Goal: Task Accomplishment & Management: Manage account settings

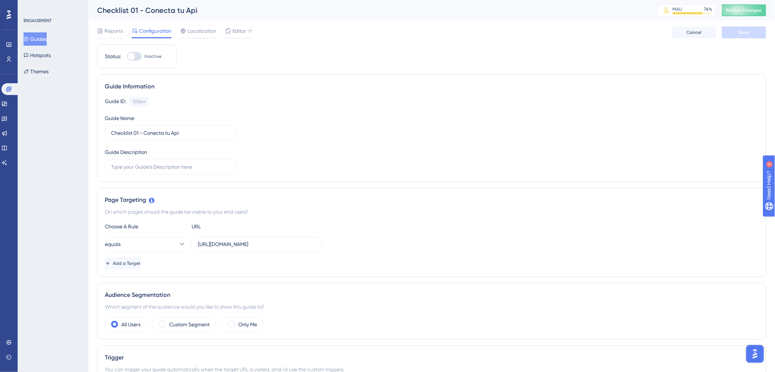
click at [506, 33] on div "Reports Configuration Localization Editor Cancel Save" at bounding box center [431, 33] width 669 height 24
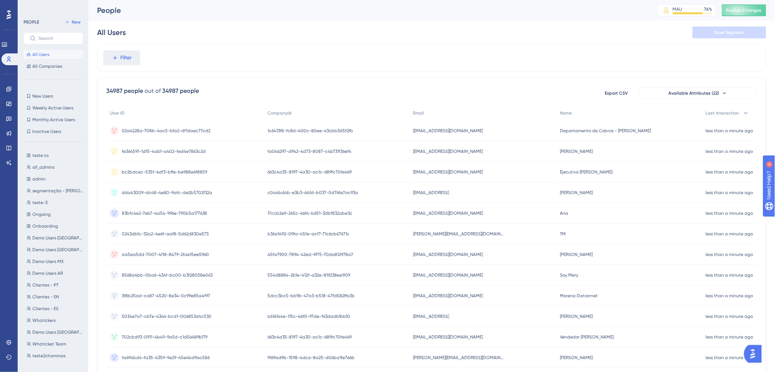
click at [458, 75] on div "Filter 34987 people out of 34987 people Export CSV Available Attributes (22) Us…" at bounding box center [431, 304] width 669 height 521
click at [135, 53] on button "Filter" at bounding box center [121, 57] width 37 height 15
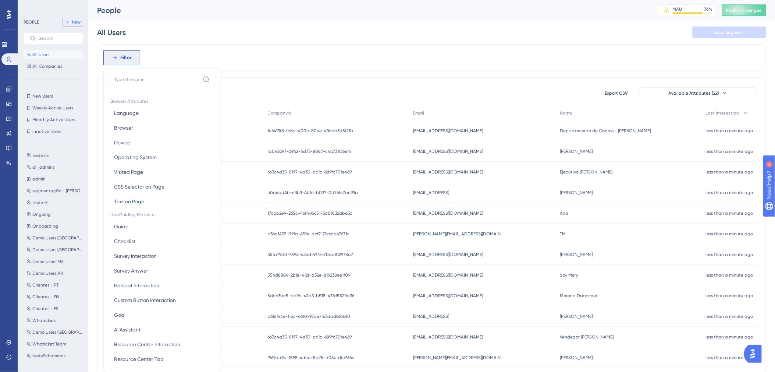
click at [76, 21] on span "New" at bounding box center [76, 22] width 9 height 6
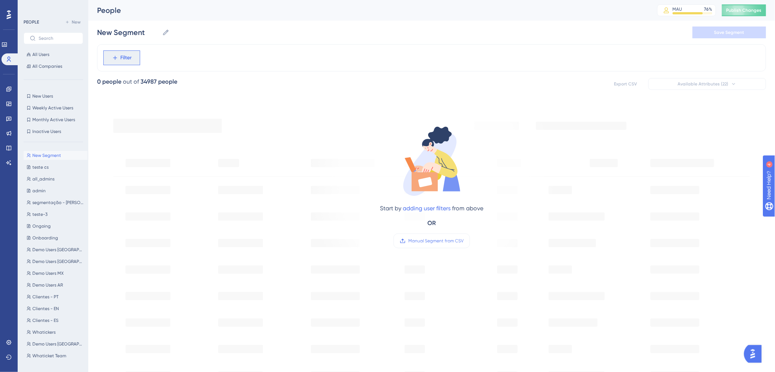
click at [134, 61] on button "Filter" at bounding box center [121, 57] width 37 height 15
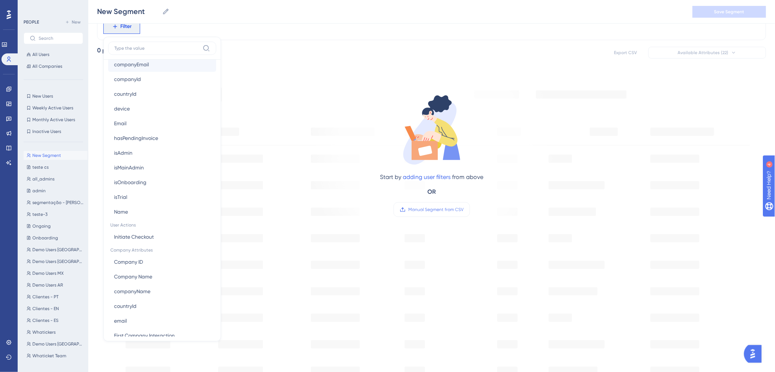
scroll to position [391, 0]
click at [143, 189] on button "isOnboarding isOnboarding" at bounding box center [162, 196] width 108 height 15
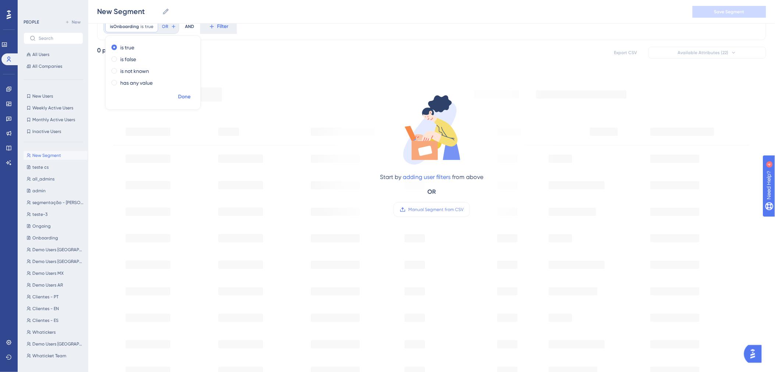
click at [185, 97] on span "Done" at bounding box center [184, 96] width 13 height 9
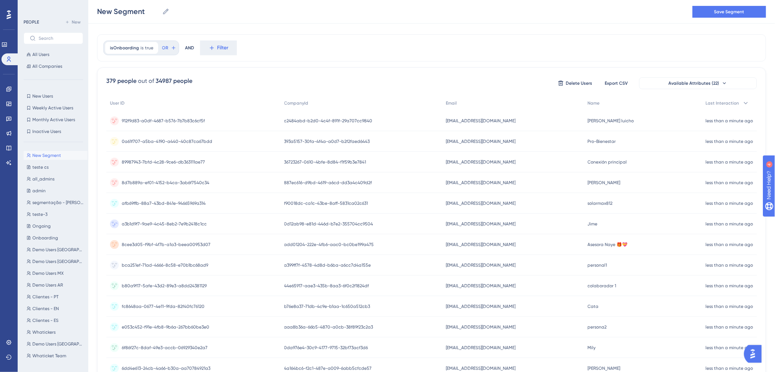
scroll to position [0, 0]
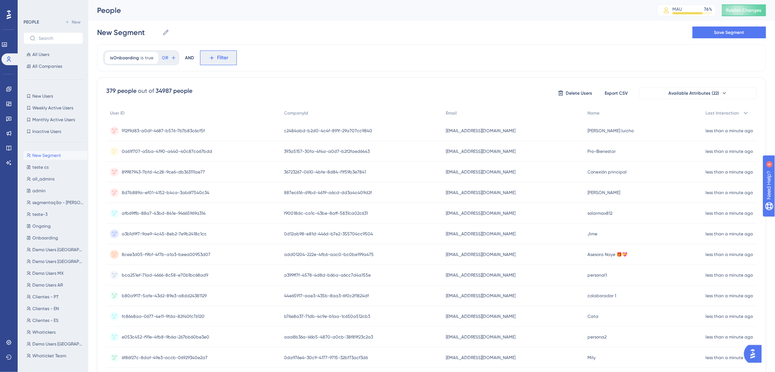
click at [218, 64] on button "Filter" at bounding box center [218, 57] width 37 height 15
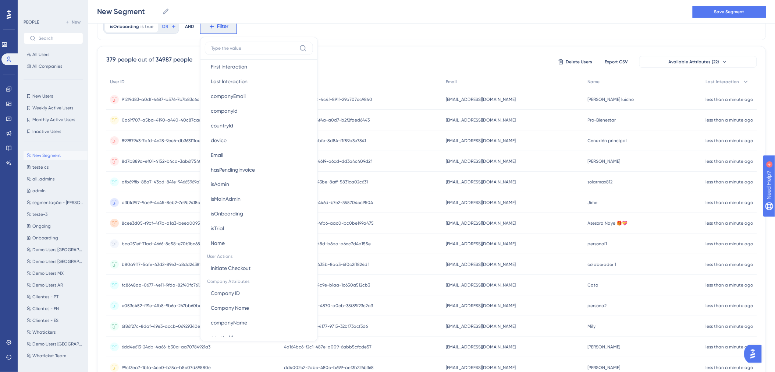
scroll to position [381, 0]
click at [235, 224] on button "isTrial isTrial" at bounding box center [259, 221] width 108 height 15
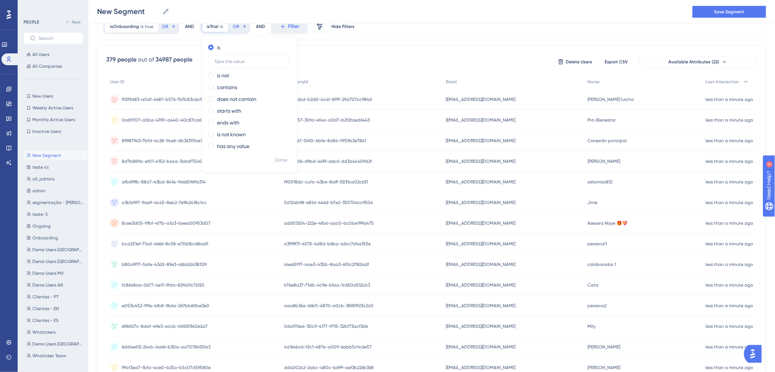
click at [377, 101] on div "c2484abd-b2d0-4c4f-891f-29a707cc9840 c2484abd-b2d0-4c4f-891f-29a707cc9840" at bounding box center [362, 99] width 162 height 21
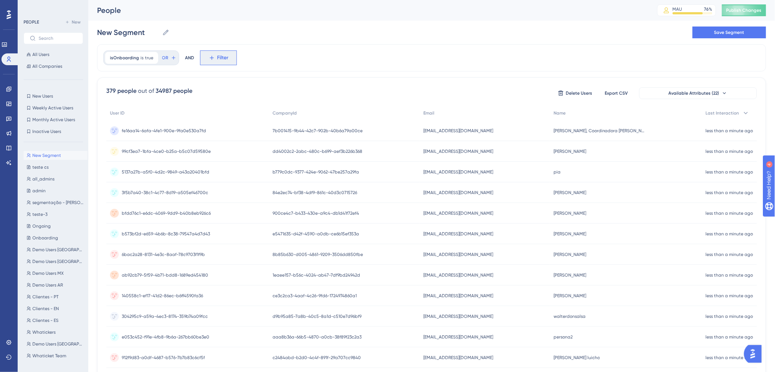
click at [217, 59] on span "Filter" at bounding box center [222, 57] width 11 height 9
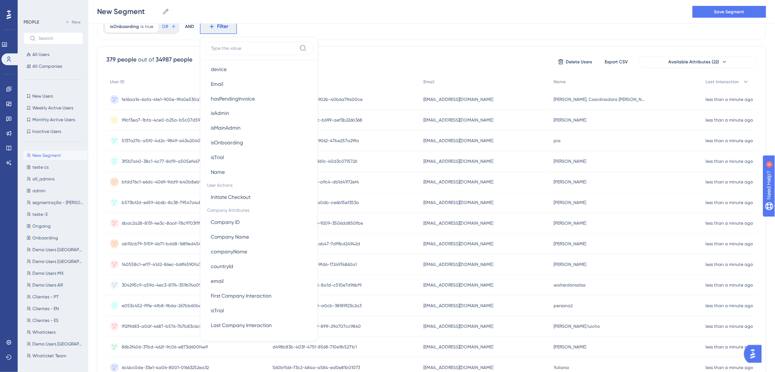
scroll to position [446, 0]
click at [243, 306] on button "isTrial isTrial" at bounding box center [259, 309] width 108 height 15
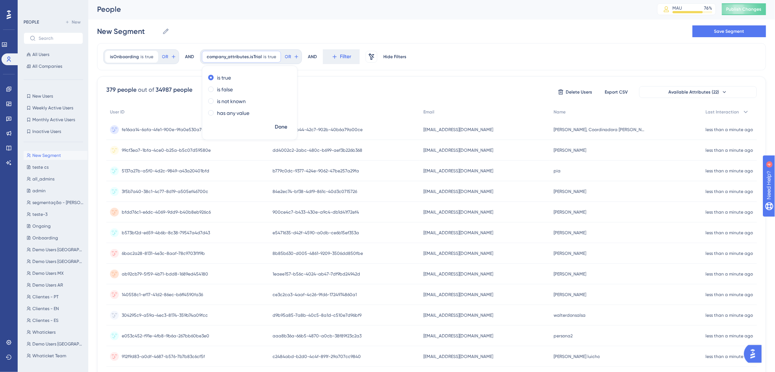
scroll to position [0, 0]
click at [235, 117] on label "has any value" at bounding box center [233, 114] width 32 height 9
click at [284, 126] on span "Done" at bounding box center [281, 128] width 13 height 9
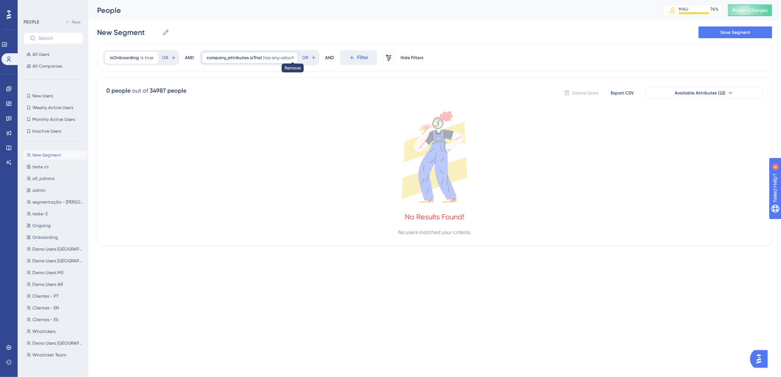
click at [291, 59] on icon at bounding box center [293, 58] width 4 height 4
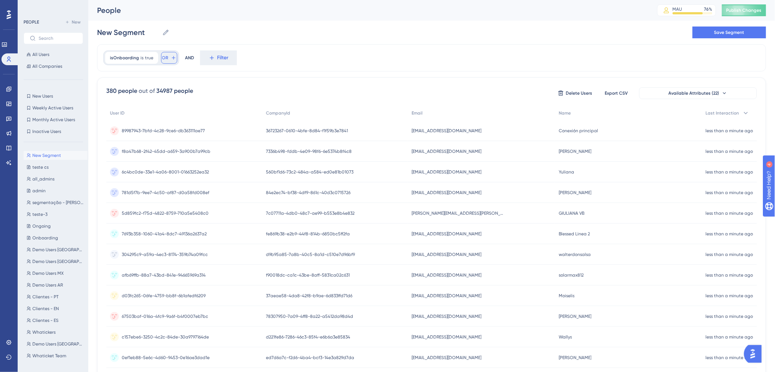
click at [166, 61] on button "OR" at bounding box center [169, 58] width 16 height 12
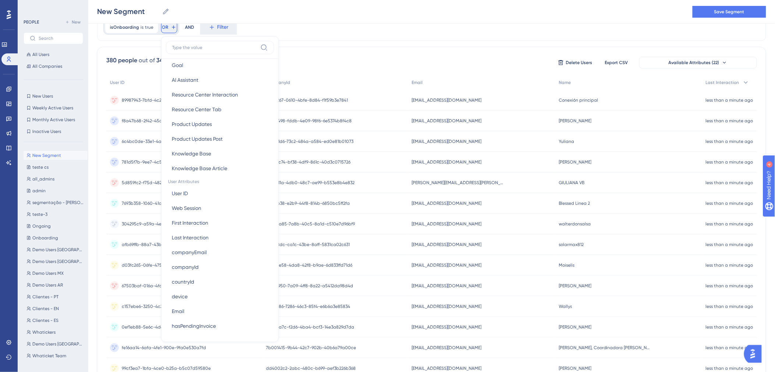
scroll to position [444, 0]
click at [200, 159] on button "isTrial isTrial" at bounding box center [220, 157] width 108 height 15
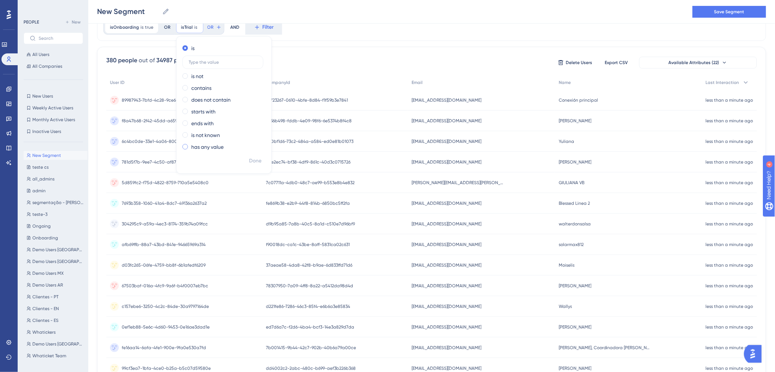
click at [219, 146] on label "has any value" at bounding box center [207, 146] width 32 height 9
click at [249, 144] on span "Done" at bounding box center [255, 144] width 13 height 9
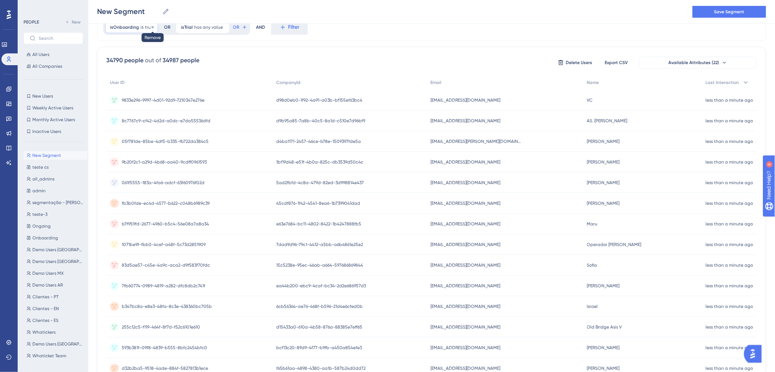
click at [152, 28] on icon at bounding box center [152, 27] width 4 height 4
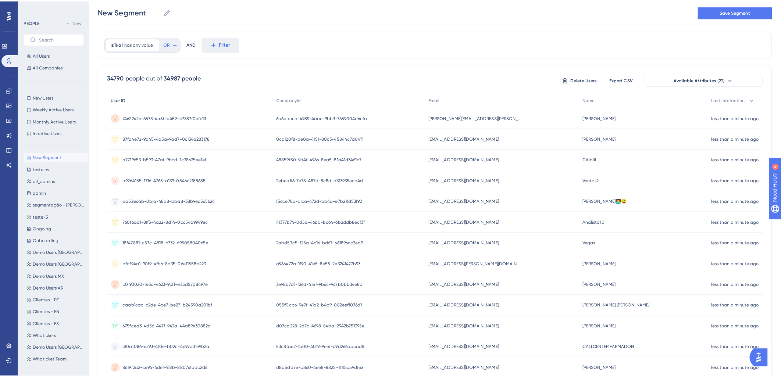
scroll to position [0, 0]
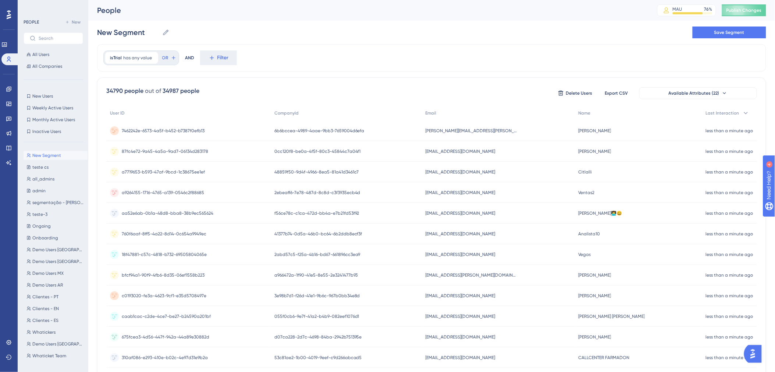
click at [217, 132] on div "7462242e-6573-4a5f-b452-b7387f0efb13 7462242e-6573-4a5f-b452-b7387f0efb13" at bounding box center [188, 130] width 164 height 21
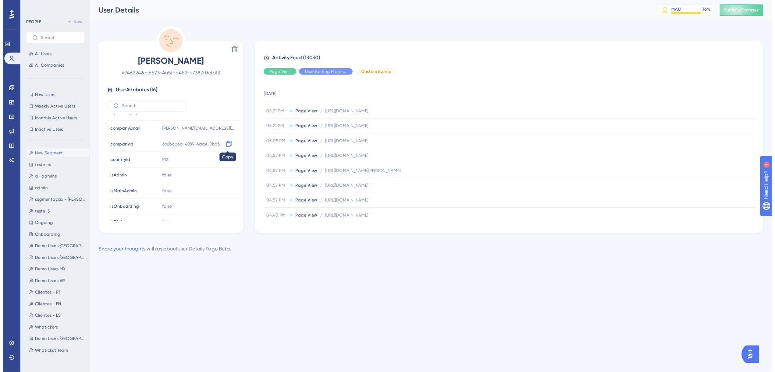
scroll to position [145, 0]
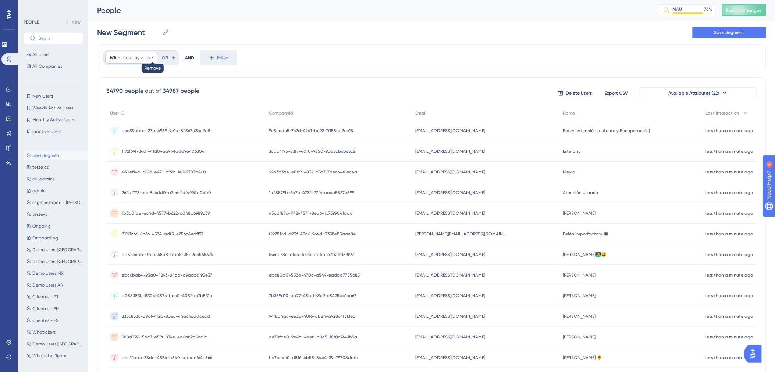
click at [152, 58] on icon at bounding box center [153, 57] width 2 height 2
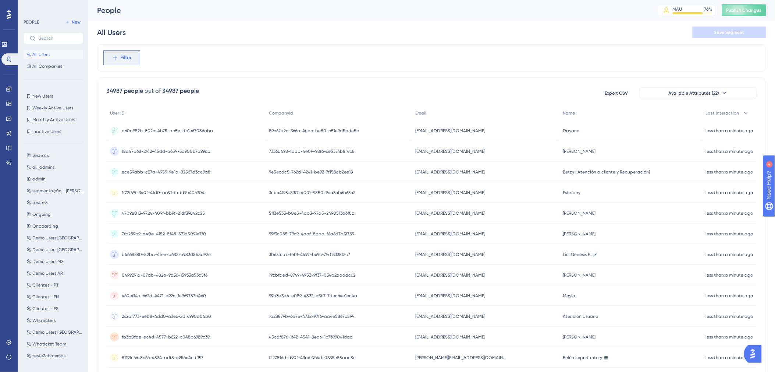
click at [134, 57] on button "Filter" at bounding box center [121, 57] width 37 height 15
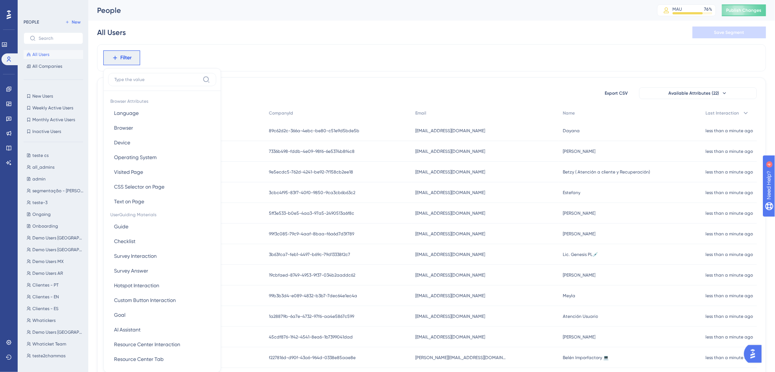
click at [149, 79] on input at bounding box center [156, 80] width 85 height 6
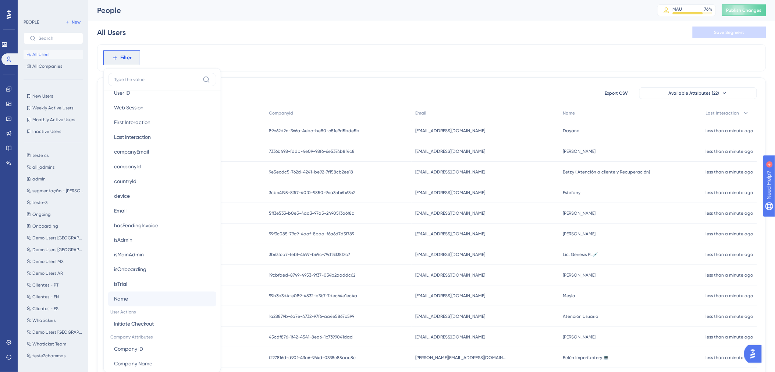
scroll to position [354, 0]
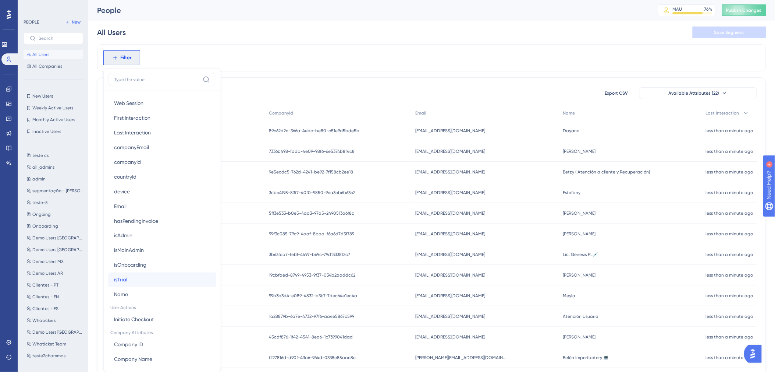
click at [147, 285] on button "isTrial isTrial" at bounding box center [162, 279] width 108 height 15
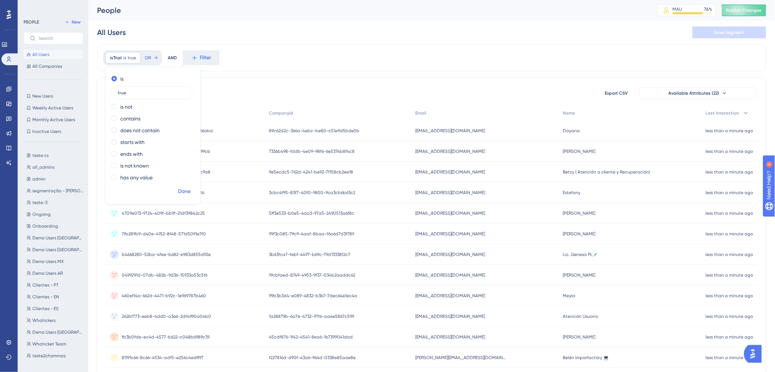
type input "true"
click at [182, 188] on span "Done" at bounding box center [184, 191] width 13 height 9
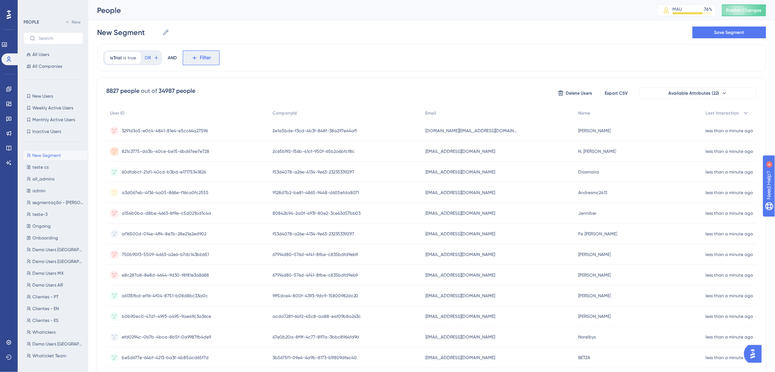
click at [200, 60] on span "Filter" at bounding box center [205, 57] width 11 height 9
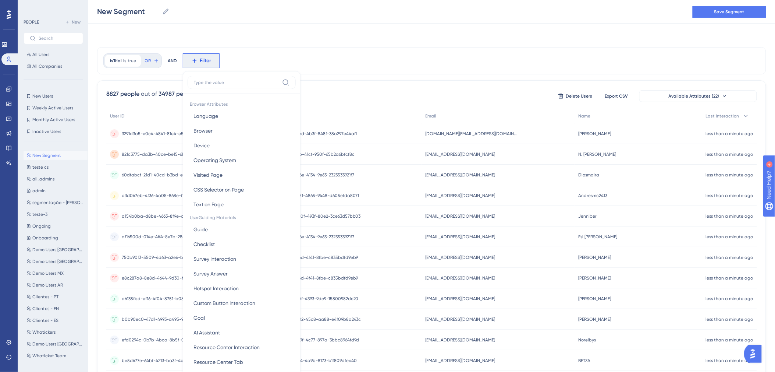
scroll to position [23, 0]
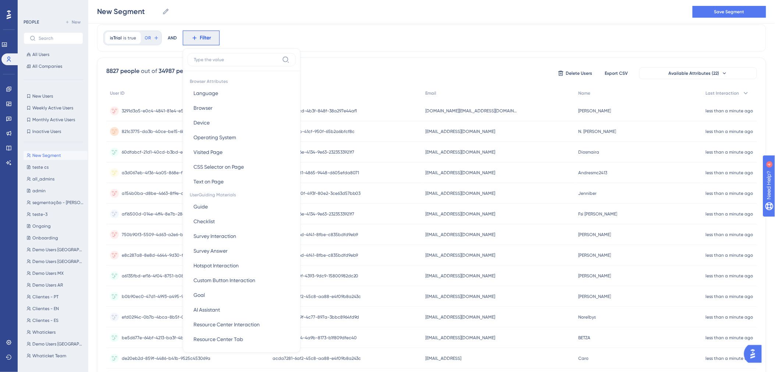
click at [212, 61] on input at bounding box center [236, 60] width 85 height 6
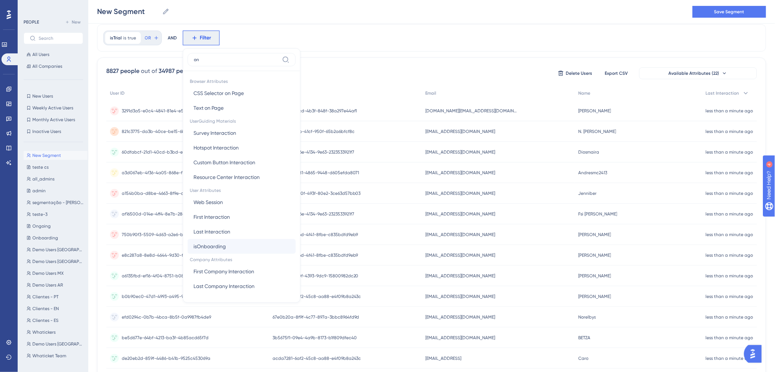
type input "on"
click at [244, 247] on button "isOnboarding isOnboarding" at bounding box center [242, 246] width 108 height 15
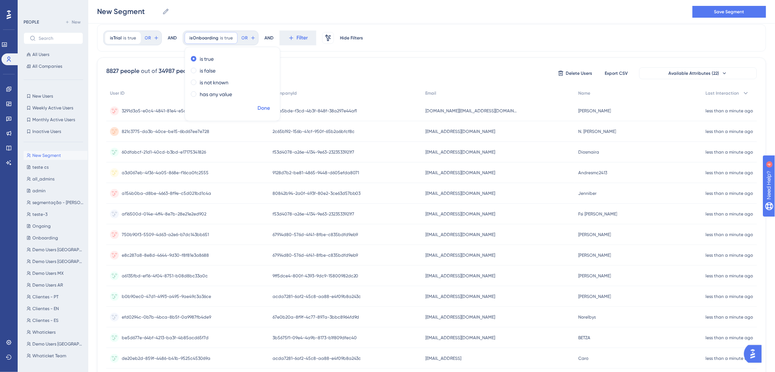
click at [265, 110] on span "Done" at bounding box center [263, 108] width 13 height 9
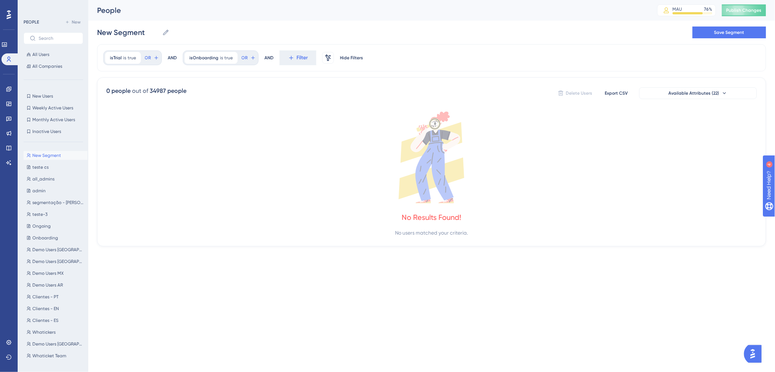
scroll to position [0, 0]
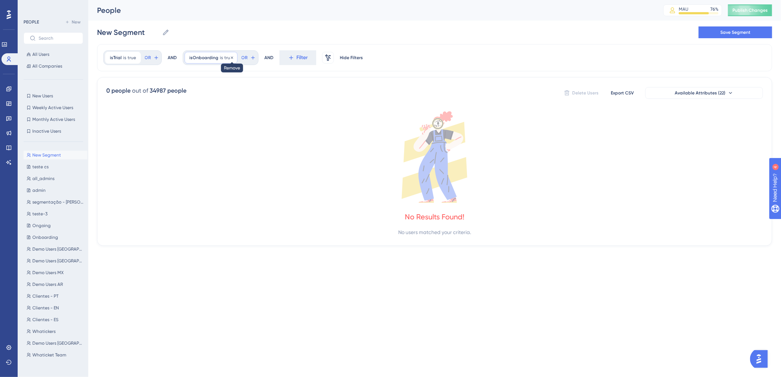
click at [232, 57] on icon at bounding box center [232, 58] width 4 height 4
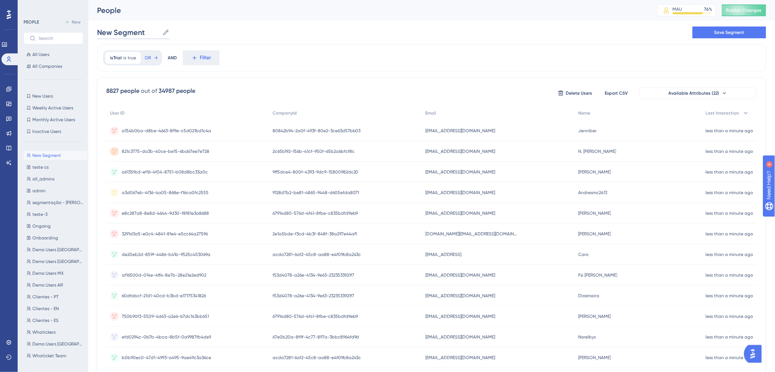
click at [126, 32] on input "New Segment" at bounding box center [128, 32] width 62 height 10
click at [126, 32] on body "Performance Users Engagement Widgets Feedback Product Updates Knowledge Base AI…" at bounding box center [387, 25] width 775 height 51
click at [119, 28] on input "New Segment" at bounding box center [128, 32] width 62 height 10
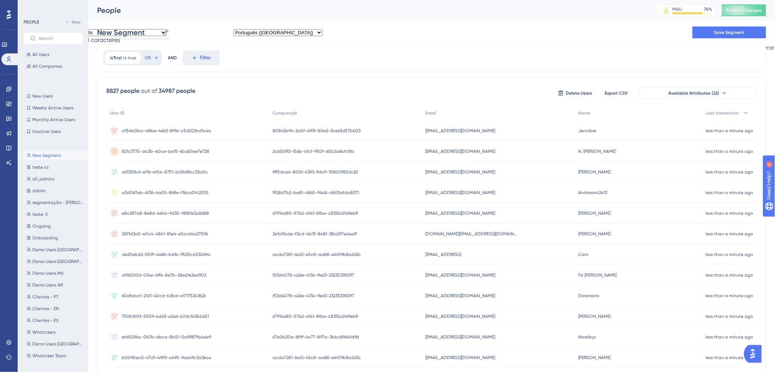
click at [119, 28] on input "New Segment" at bounding box center [128, 32] width 62 height 10
type input "Trial"
click at [199, 57] on button "Filter" at bounding box center [201, 57] width 37 height 15
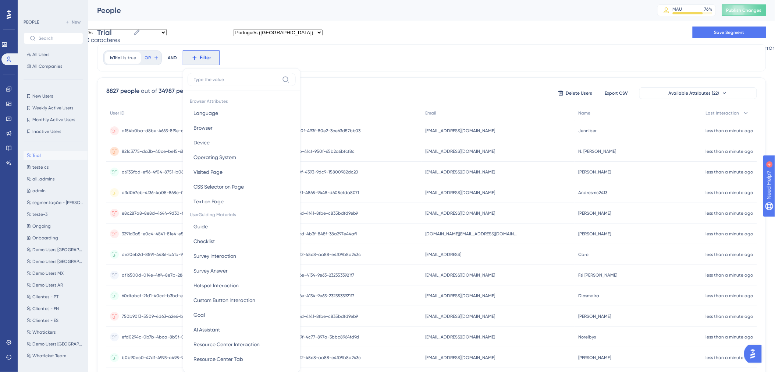
scroll to position [34, 0]
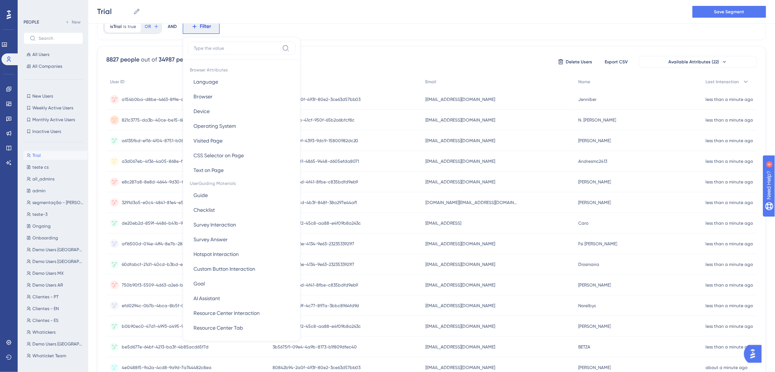
click at [212, 49] on input at bounding box center [236, 48] width 85 height 6
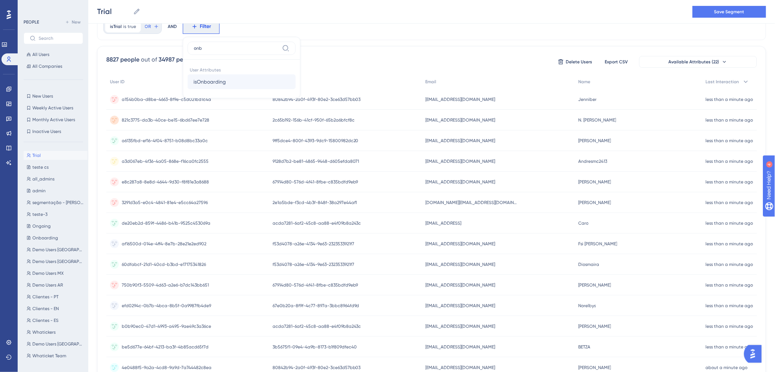
type input "onb"
click at [199, 82] on span "isOnboarding" at bounding box center [209, 81] width 32 height 9
click at [266, 96] on span "Done" at bounding box center [263, 96] width 13 height 9
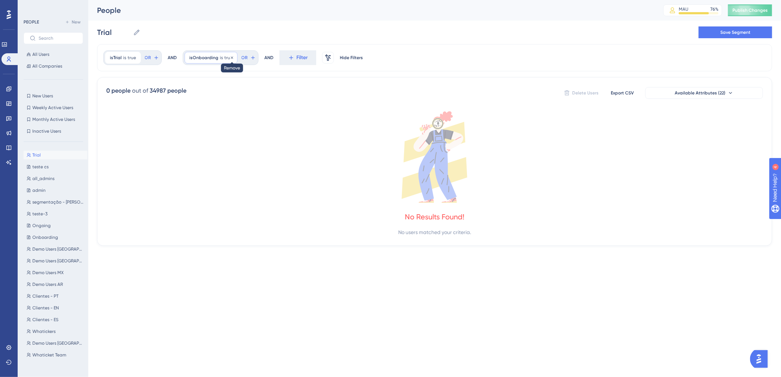
click at [232, 57] on icon at bounding box center [232, 58] width 4 height 4
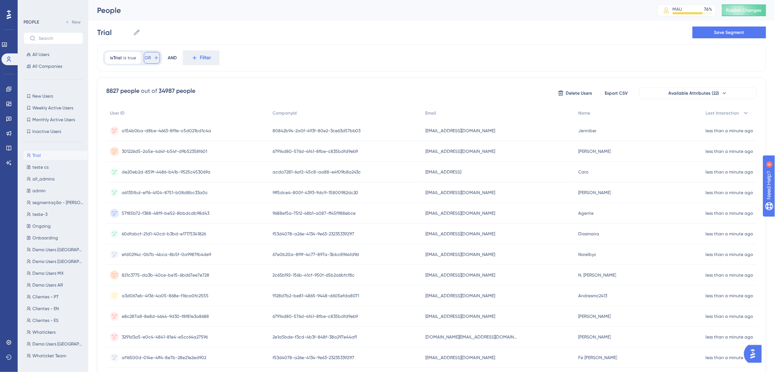
click at [148, 57] on span "OR" at bounding box center [148, 58] width 6 height 6
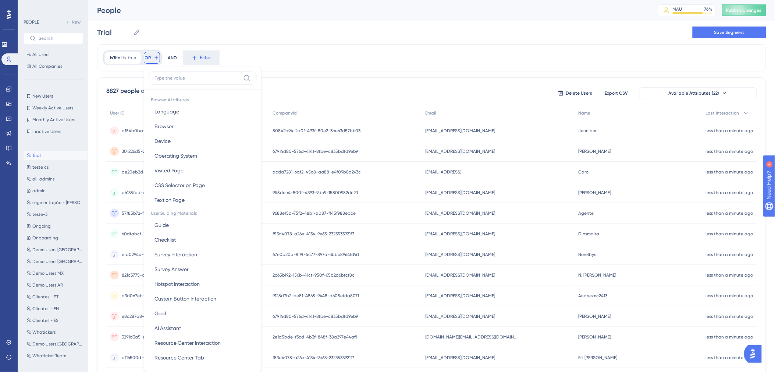
scroll to position [33, 0]
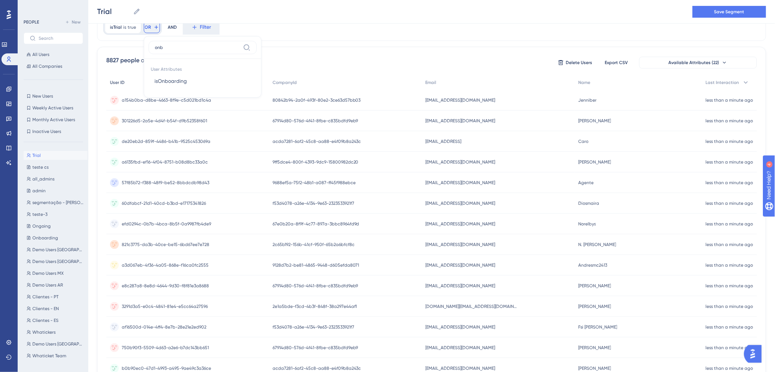
type input "onb"
click at [185, 83] on span "isOnboarding" at bounding box center [170, 81] width 32 height 9
click at [235, 101] on span "Done" at bounding box center [238, 97] width 13 height 9
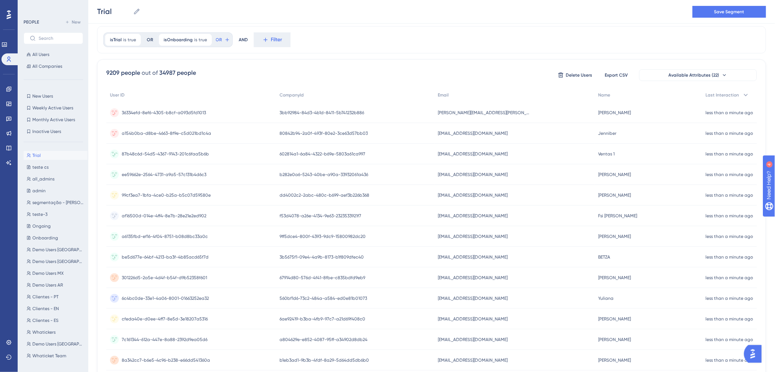
scroll to position [0, 0]
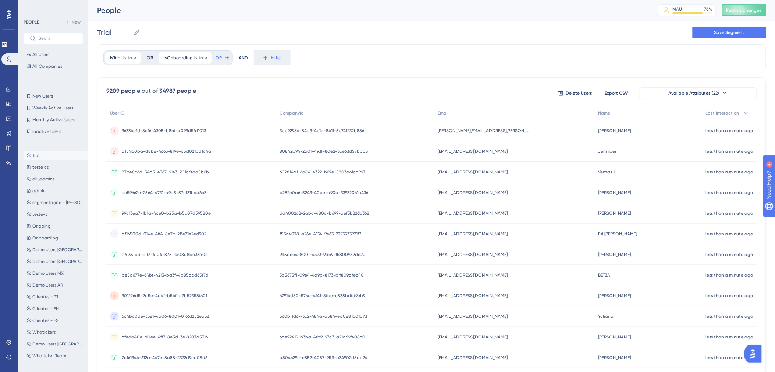
click at [115, 29] on input "Trial" at bounding box center [113, 32] width 33 height 10
type input "Trial e onboarding"
click at [368, 52] on div "isTrial is true true Remove OR isOnboarding is true true Remove OR AND Filter" at bounding box center [431, 57] width 669 height 27
click at [724, 38] on button "Save Segment" at bounding box center [730, 32] width 74 height 12
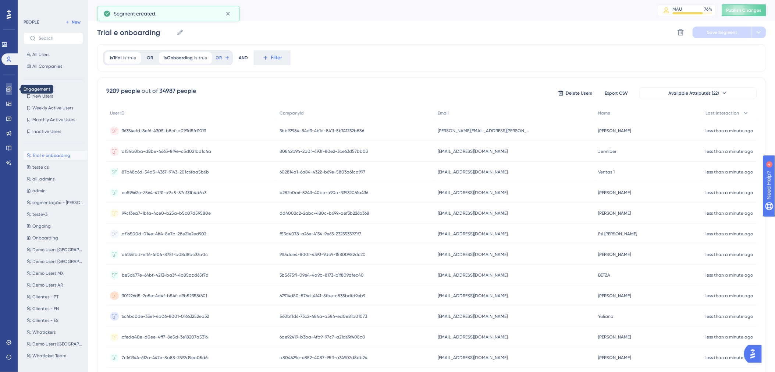
click at [7, 85] on link at bounding box center [9, 89] width 6 height 12
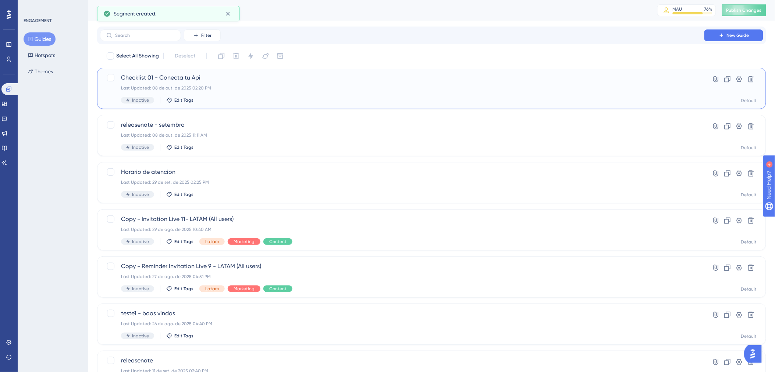
click at [222, 93] on div "Checklist 01 - Conecta tu Api Last Updated: 08 de out. de 2025 02:20 PM Inactiv…" at bounding box center [402, 88] width 562 height 30
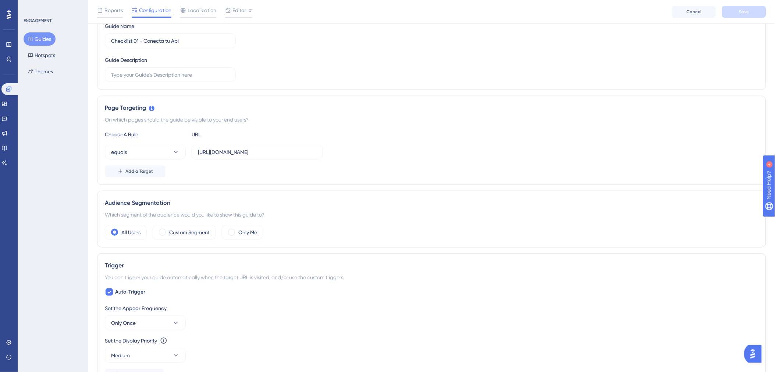
scroll to position [122, 0]
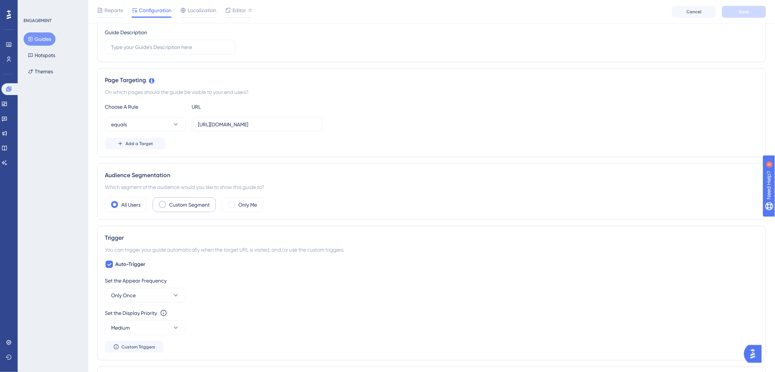
click at [178, 206] on label "Custom Segment" at bounding box center [189, 204] width 40 height 9
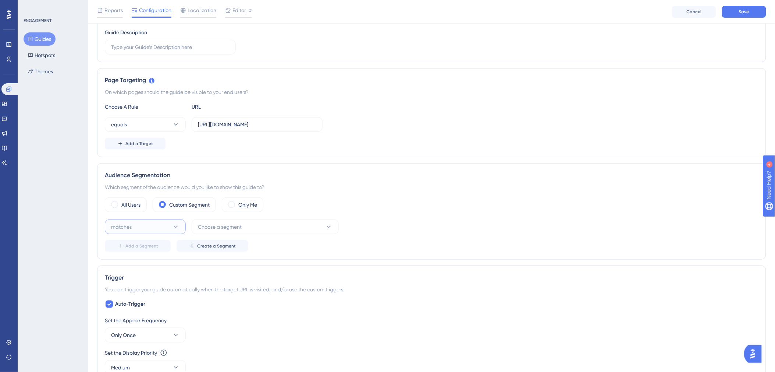
click at [159, 225] on button "matches" at bounding box center [145, 226] width 81 height 15
click at [150, 245] on div "matches matches" at bounding box center [145, 249] width 60 height 15
click at [236, 231] on button "Choose a segment" at bounding box center [265, 226] width 147 height 15
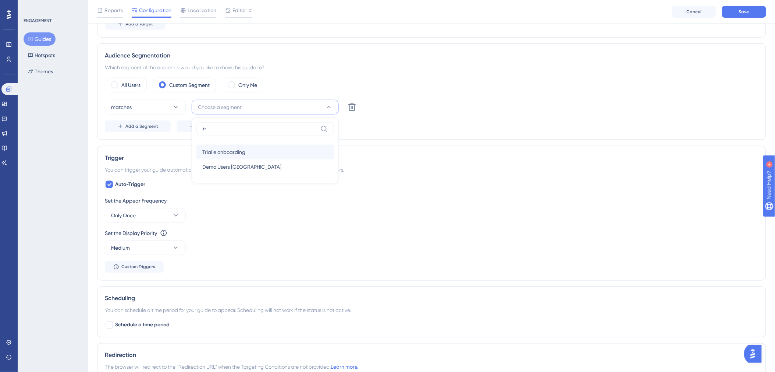
type input "tr"
click at [240, 153] on span "Trial e onboarding" at bounding box center [223, 151] width 43 height 9
click at [162, 217] on button "Only Once" at bounding box center [145, 215] width 81 height 15
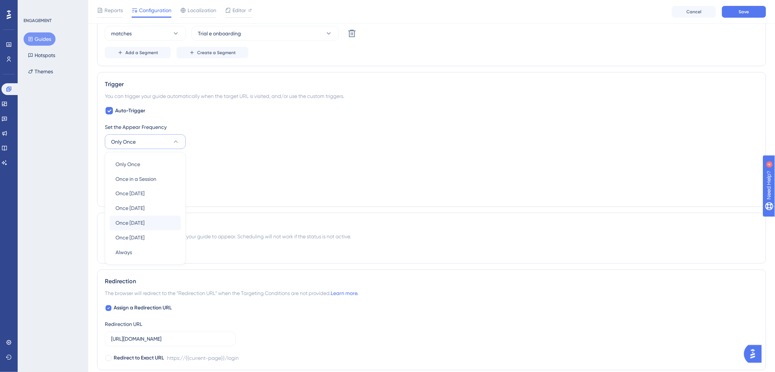
scroll to position [311, 0]
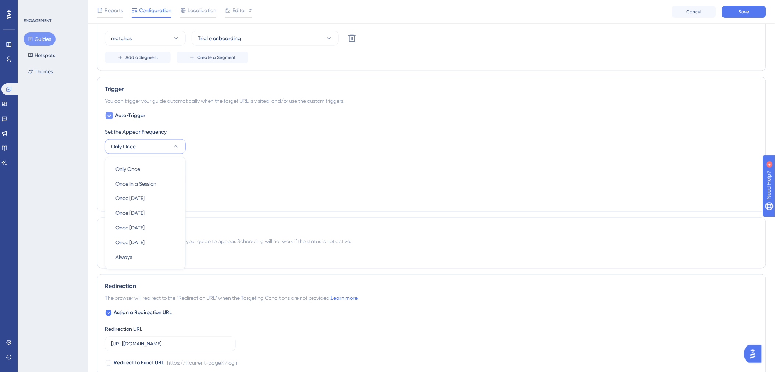
click at [132, 115] on span "Auto-Trigger" at bounding box center [130, 115] width 30 height 9
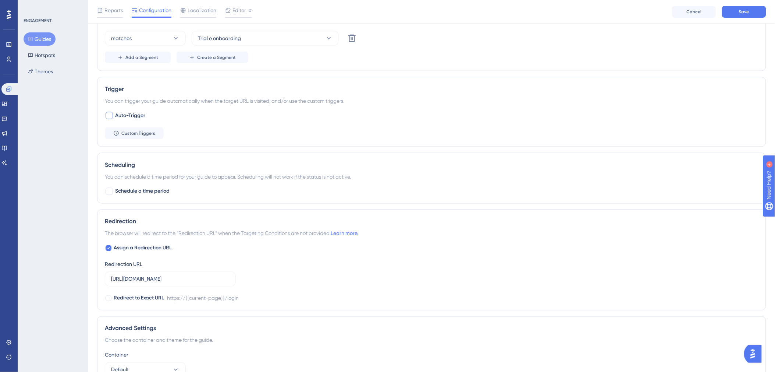
click at [143, 119] on span "Auto-Trigger" at bounding box center [130, 115] width 30 height 9
checkbox input "true"
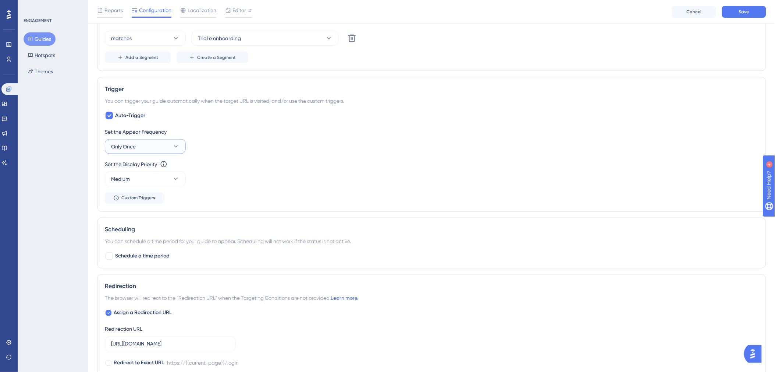
click at [145, 143] on button "Only Once" at bounding box center [145, 146] width 81 height 15
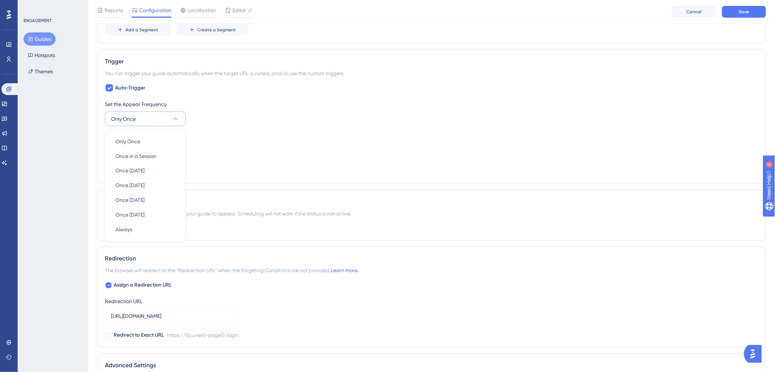
click at [260, 134] on div "Set the Display Priority This option will set the display priority between auto…" at bounding box center [432, 136] width 654 height 9
click at [153, 152] on button "Medium" at bounding box center [145, 151] width 81 height 15
click at [134, 214] on div "Highest Highest" at bounding box center [145, 217] width 60 height 15
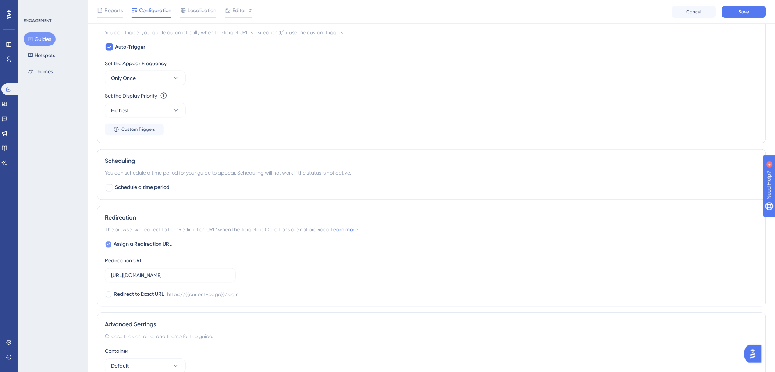
click at [163, 244] on span "Assign a Redirection URL" at bounding box center [143, 244] width 58 height 9
checkbox input "false"
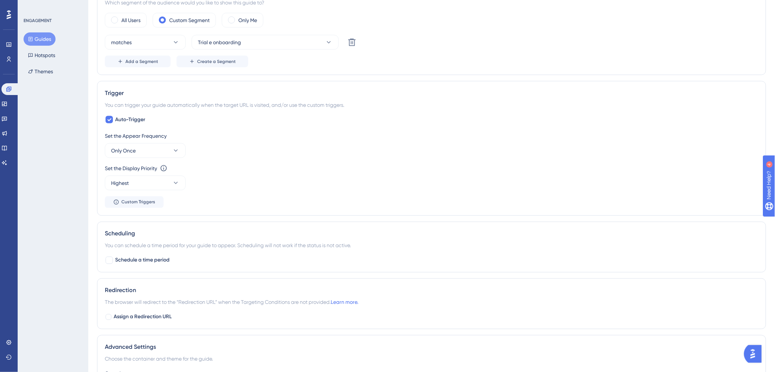
scroll to position [0, 0]
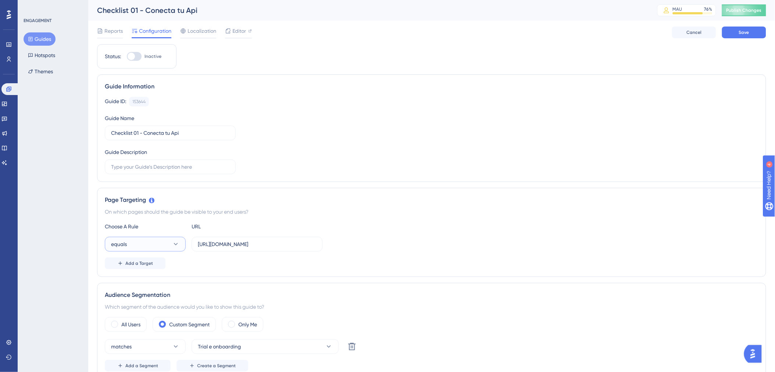
click at [156, 249] on button "equals" at bounding box center [145, 244] width 81 height 15
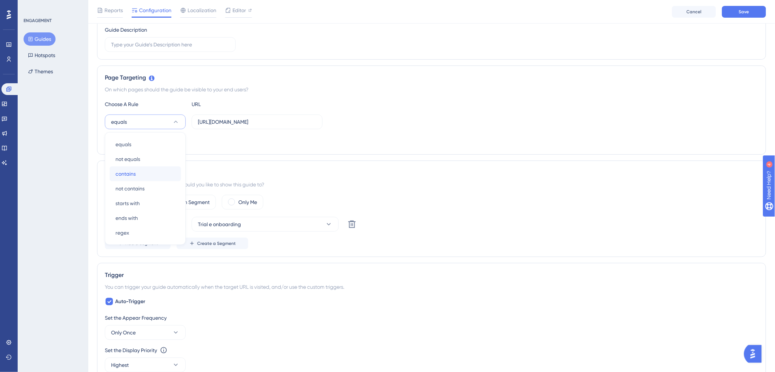
click at [153, 174] on div "contains contains" at bounding box center [145, 173] width 60 height 15
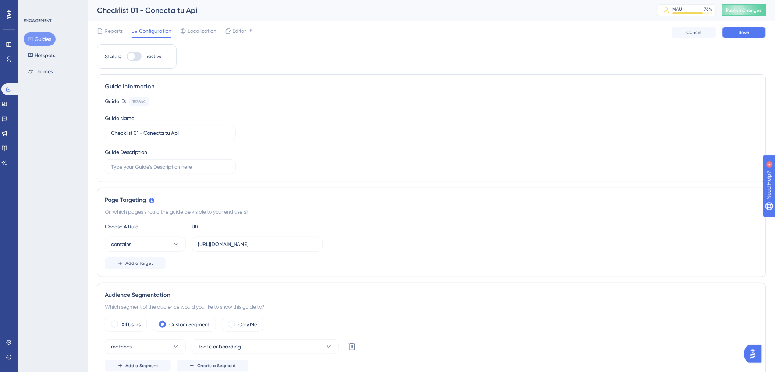
click at [753, 36] on button "Save" at bounding box center [744, 32] width 44 height 12
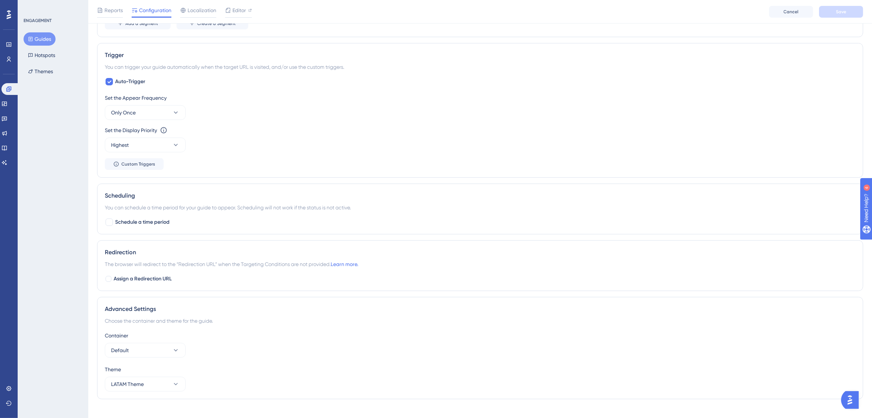
scroll to position [341, 0]
click at [107, 225] on div at bounding box center [109, 225] width 7 height 7
checkbox input "true"
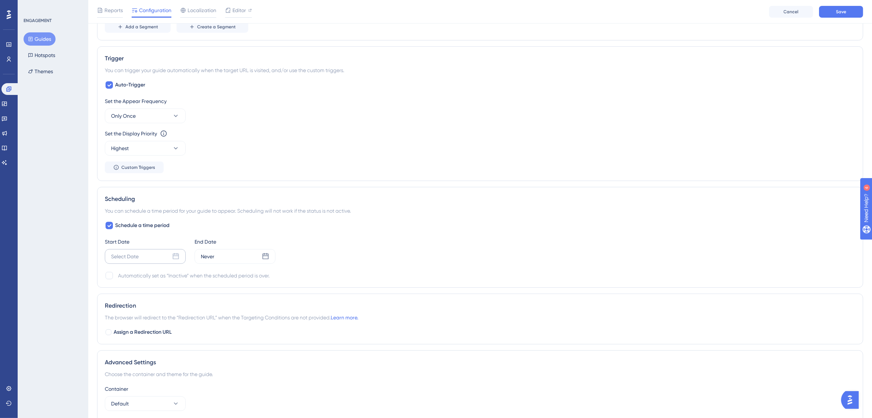
click at [121, 255] on div "Select Date" at bounding box center [125, 256] width 28 height 9
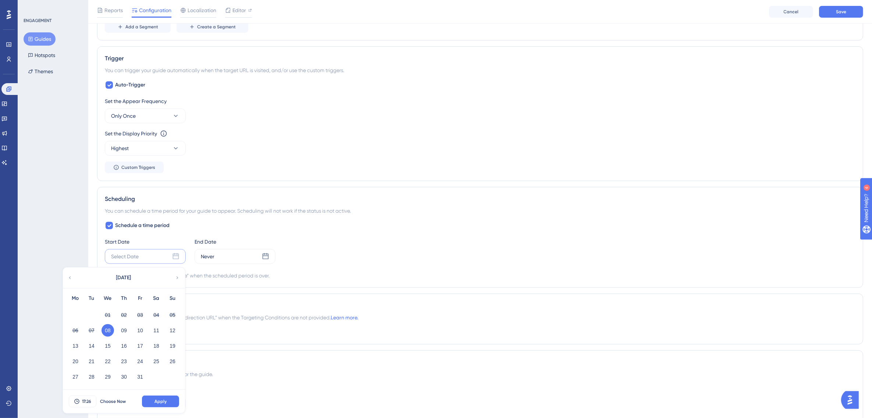
click at [108, 330] on button "08" at bounding box center [108, 330] width 13 height 13
click at [172, 377] on button "Apply" at bounding box center [160, 401] width 37 height 12
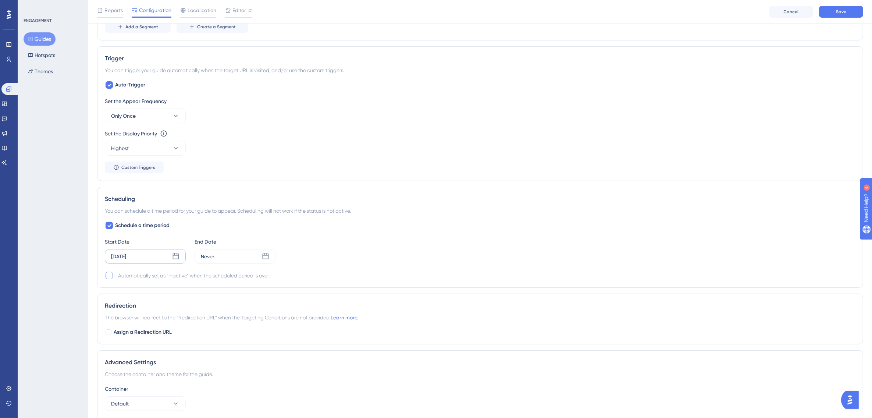
click at [113, 277] on div at bounding box center [109, 275] width 9 height 9
checkbox input "true"
click at [224, 257] on div "Never" at bounding box center [235, 256] width 81 height 15
click at [265, 332] on button "12" at bounding box center [262, 330] width 13 height 13
click at [200, 335] on button "08" at bounding box center [197, 330] width 13 height 13
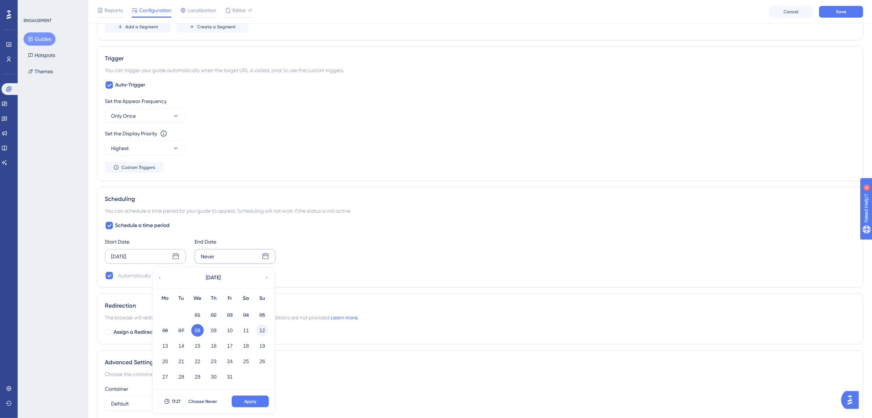
click at [263, 326] on button "12" at bounding box center [262, 330] width 13 height 13
click at [259, 377] on button "Apply" at bounding box center [250, 401] width 37 height 12
click at [781, 10] on span "Save" at bounding box center [841, 12] width 10 height 6
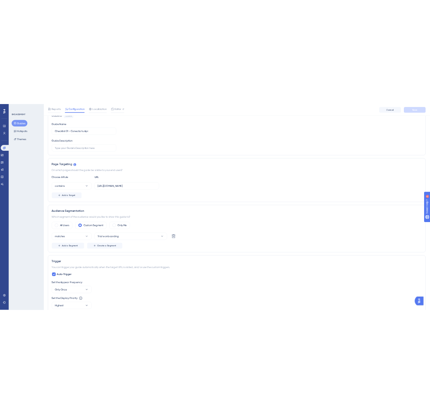
scroll to position [0, 0]
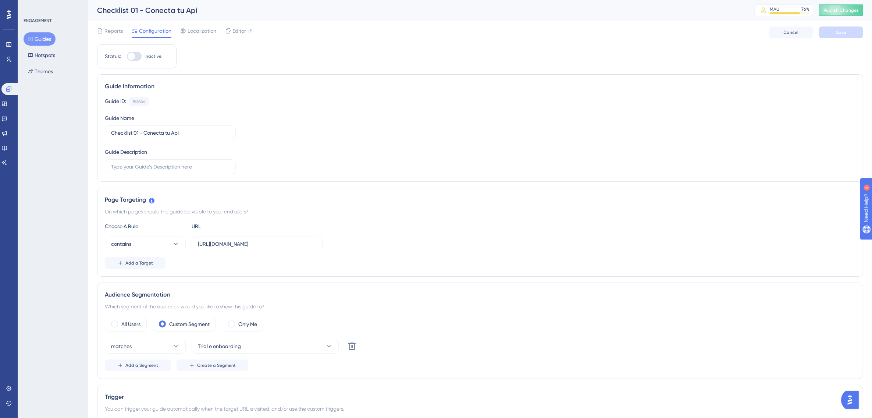
click at [685, 138] on div "Guide ID: 153644 Copy Guide Name Checklist 01 - Conecta tu Api Guide Description" at bounding box center [480, 135] width 751 height 77
